Goal: Find specific page/section: Find specific page/section

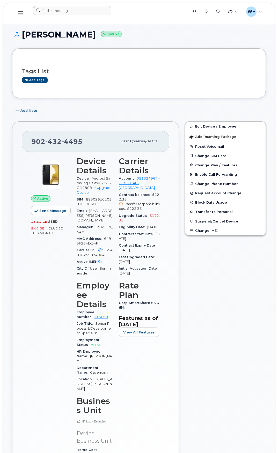
click at [55, 3] on header "Support Alerts Knowledge Base Quicklinks Suspend / Cancel Device Change SIM Car…" at bounding box center [139, 14] width 273 height 22
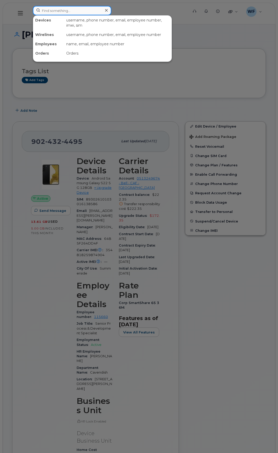
click at [54, 11] on input at bounding box center [72, 10] width 78 height 9
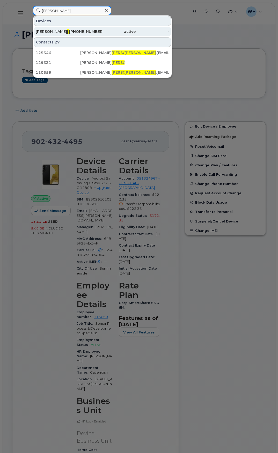
type input "underhill"
click at [61, 29] on div "Cory Underhill" at bounding box center [52, 31] width 33 height 5
